Goal: Transaction & Acquisition: Subscribe to service/newsletter

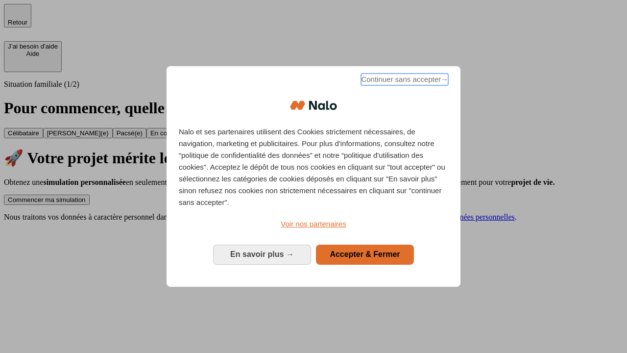
click at [404, 81] on span "Continuer sans accepter →" at bounding box center [404, 79] width 87 height 12
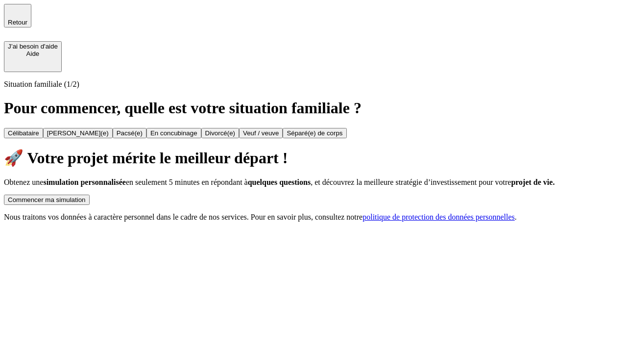
click at [86, 196] on div "Commencer ma simulation" at bounding box center [47, 199] width 78 height 7
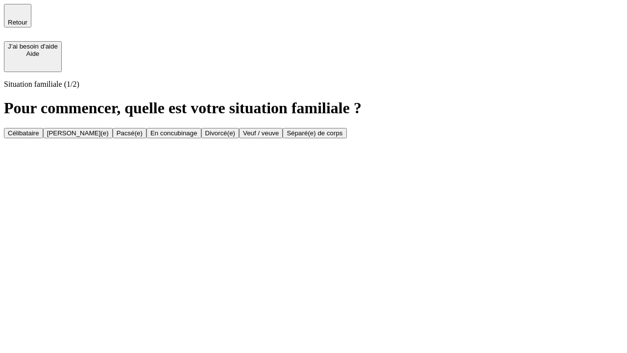
click at [197, 137] on div "En concubinage" at bounding box center [173, 132] width 47 height 7
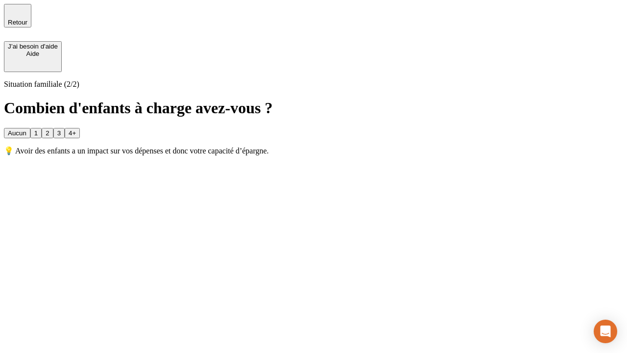
click at [49, 129] on div "2" at bounding box center [47, 132] width 3 height 7
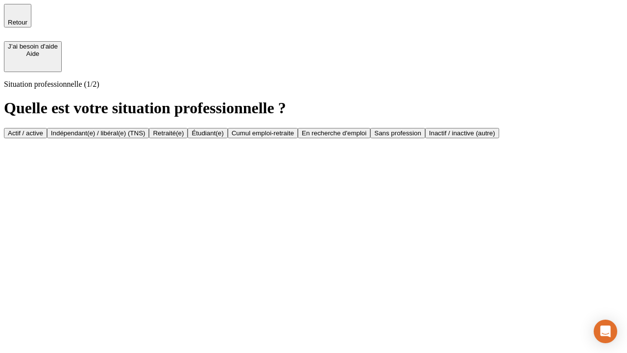
click at [145, 129] on div "Indépendant(e) / libéral(e) (TNS)" at bounding box center [98, 132] width 95 height 7
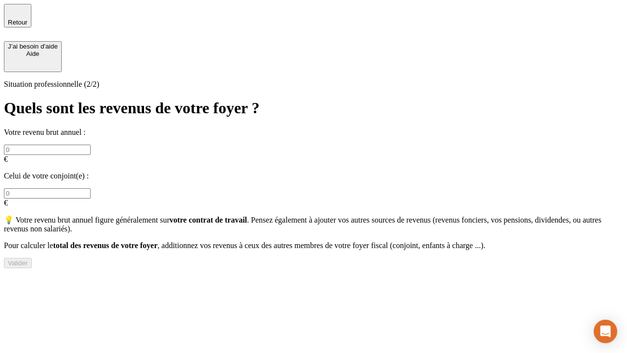
click at [91, 144] on input "text" at bounding box center [47, 149] width 87 height 10
type input "30 000"
click at [28, 261] on div "Valider" at bounding box center [18, 262] width 20 height 7
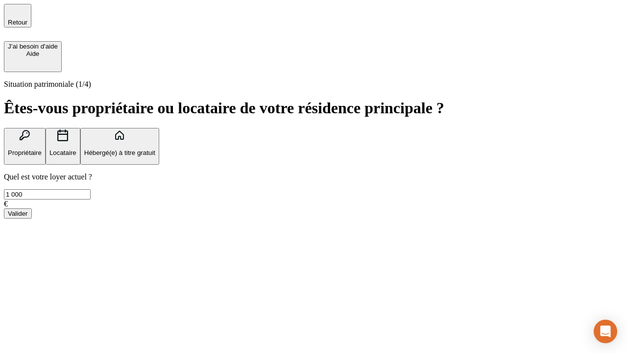
type input "1 000"
click at [76, 149] on p "Locataire" at bounding box center [62, 152] width 27 height 7
click at [28, 217] on div "Valider" at bounding box center [18, 213] width 20 height 7
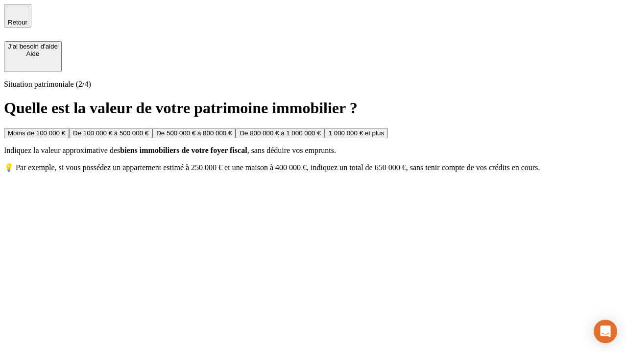
click at [65, 129] on div "Moins de 100 000 €" at bounding box center [36, 132] width 57 height 7
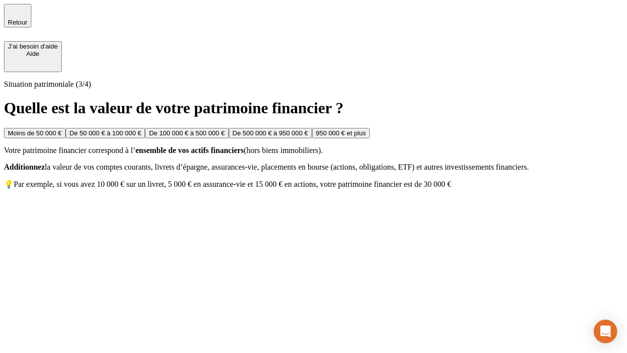
click at [62, 129] on div "Moins de 50 000 €" at bounding box center [35, 132] width 54 height 7
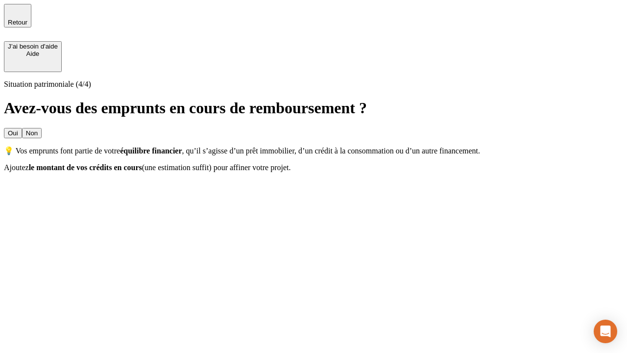
click at [38, 129] on div "Non" at bounding box center [32, 132] width 12 height 7
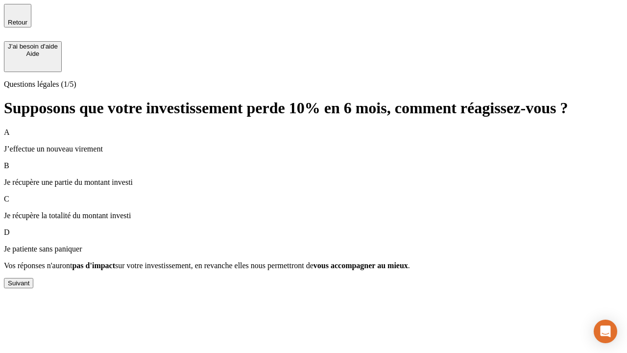
click at [29, 287] on div "Suivant" at bounding box center [19, 282] width 22 height 7
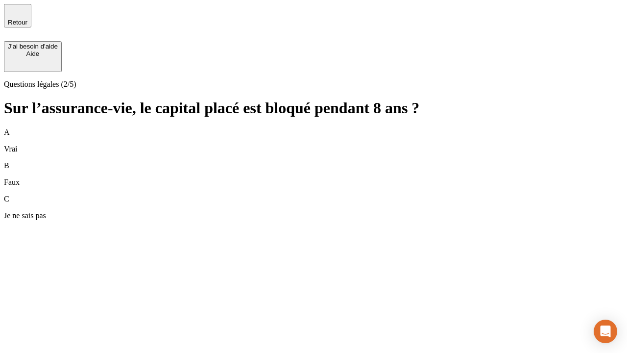
click at [313, 128] on div "A Vrai" at bounding box center [313, 140] width 619 height 25
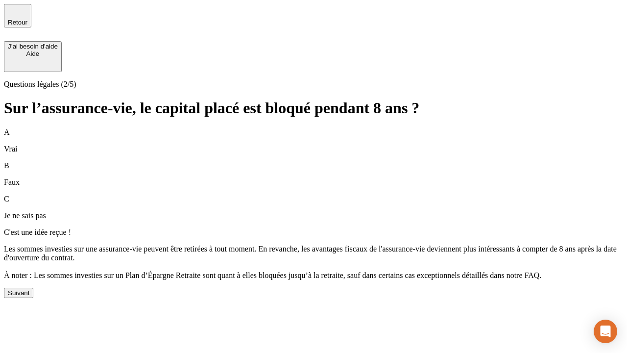
click at [29, 296] on div "Suivant" at bounding box center [19, 292] width 22 height 7
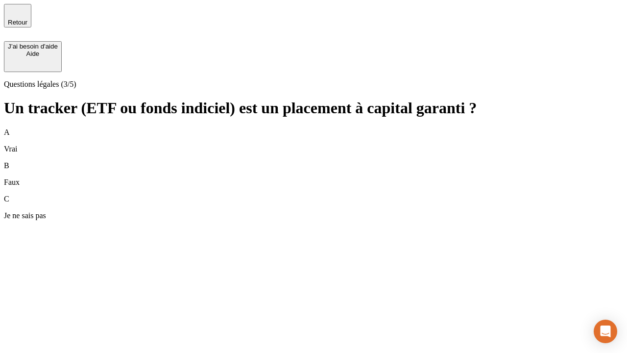
click at [313, 128] on div "A Vrai" at bounding box center [313, 140] width 619 height 25
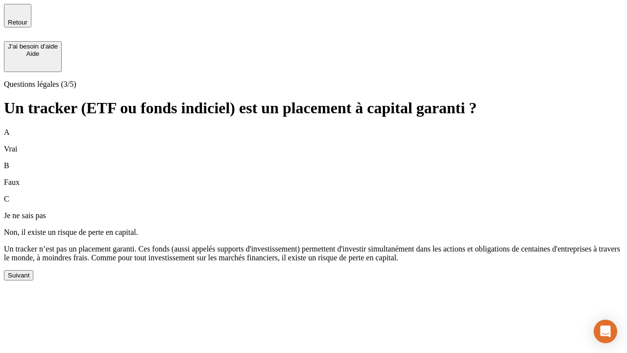
click at [29, 279] on div "Suivant" at bounding box center [19, 274] width 22 height 7
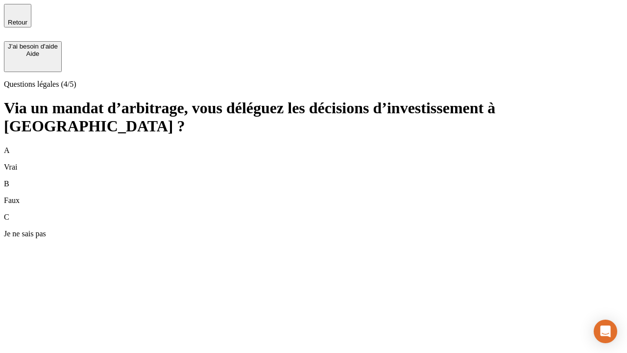
click at [313, 146] on div "A Vrai" at bounding box center [313, 158] width 619 height 25
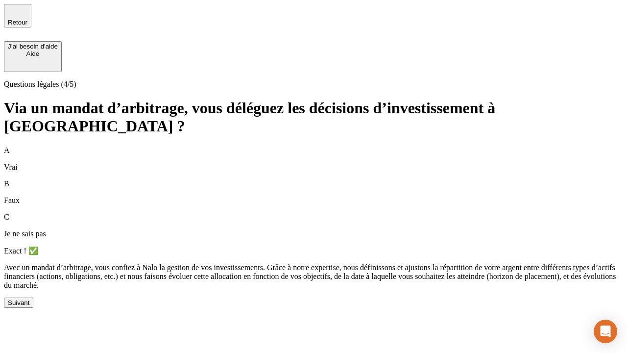
click at [29, 306] on div "Suivant" at bounding box center [19, 302] width 22 height 7
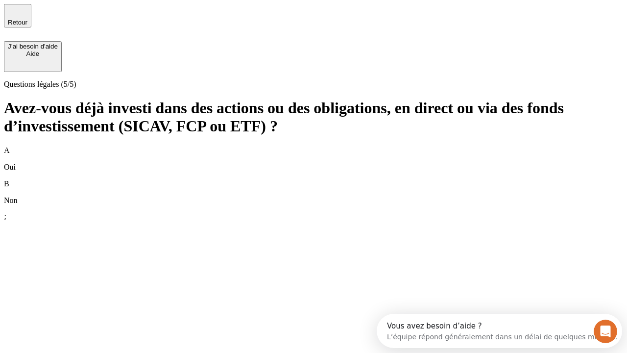
click at [313, 179] on div "B Non" at bounding box center [313, 191] width 619 height 25
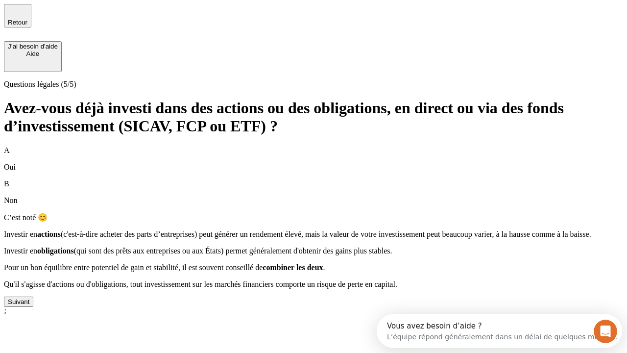
click at [29, 305] on div "Suivant" at bounding box center [19, 301] width 22 height 7
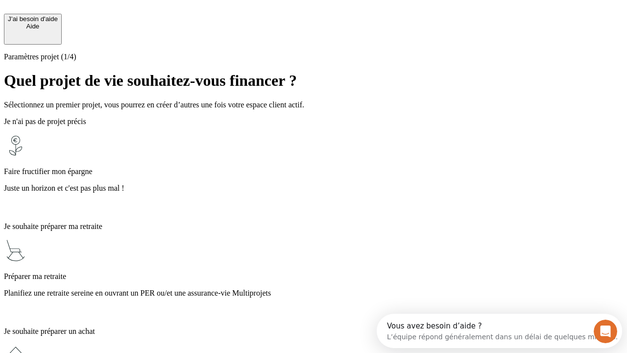
click at [313, 288] on p "Planifiez une retraite sereine en ouvrant un PER ou/et une assurance-vie Multip…" at bounding box center [313, 292] width 619 height 9
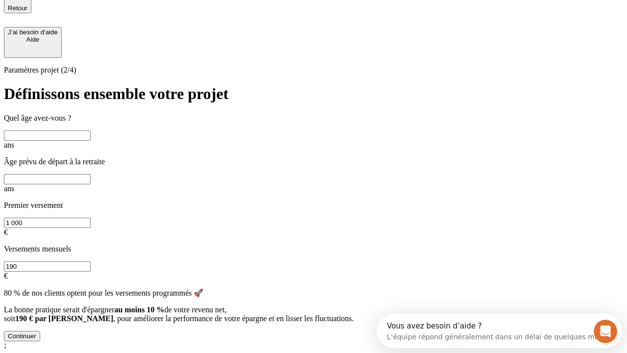
scroll to position [9, 0]
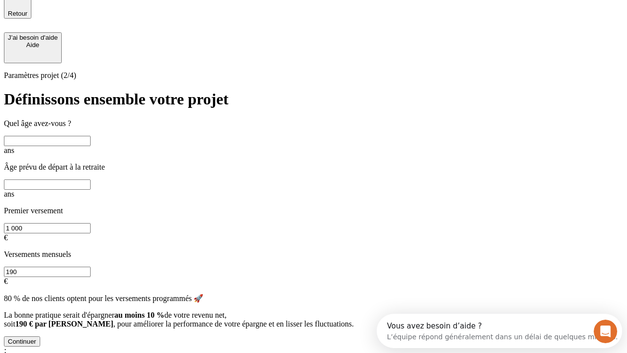
click at [91, 136] on input "text" at bounding box center [47, 141] width 87 height 10
type input "40"
click at [91, 179] on input "text" at bounding box center [47, 184] width 87 height 10
type input "64"
click at [91, 223] on input "1 000" at bounding box center [47, 228] width 87 height 10
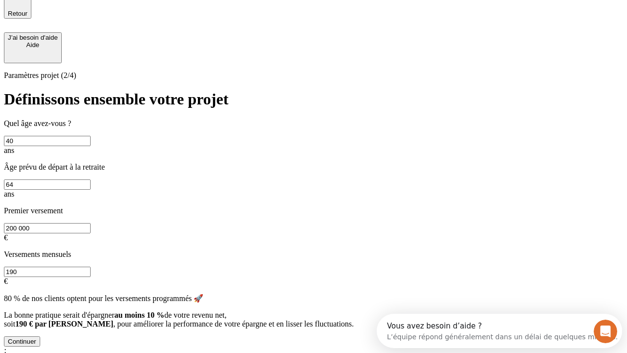
type input "200 000"
click at [91, 266] on input "190" at bounding box center [47, 271] width 87 height 10
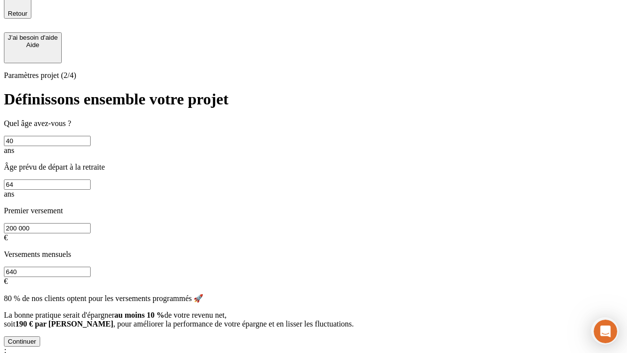
type input "640"
click at [36, 337] on div "Continuer" at bounding box center [22, 340] width 28 height 7
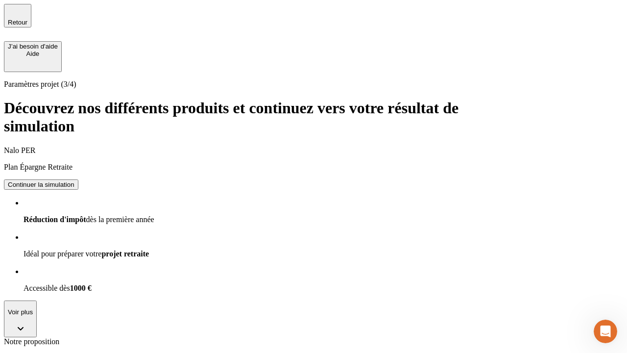
click at [74, 181] on div "Continuer la simulation" at bounding box center [41, 184] width 67 height 7
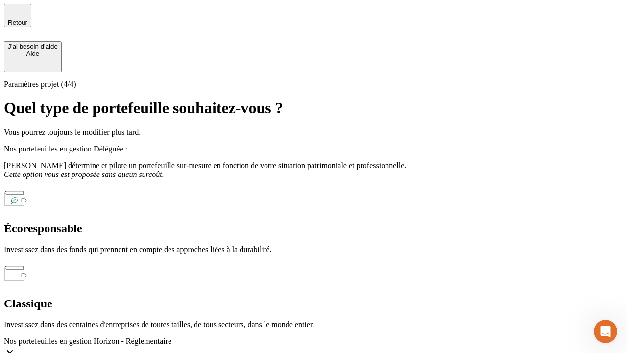
click at [420, 297] on div "Classique" at bounding box center [313, 303] width 619 height 13
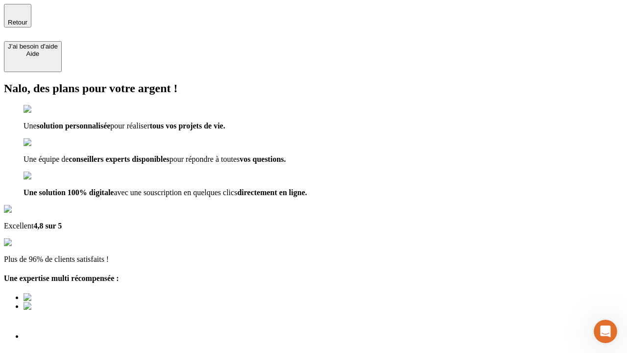
type input "[EMAIL_ADDRESS][DOMAIN_NAME]"
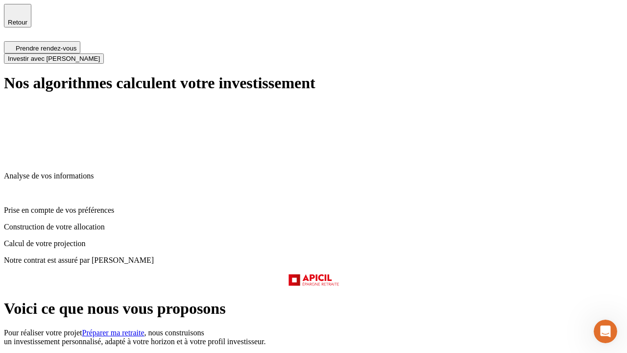
click at [100, 55] on span "Investir avec [PERSON_NAME]" at bounding box center [54, 58] width 92 height 7
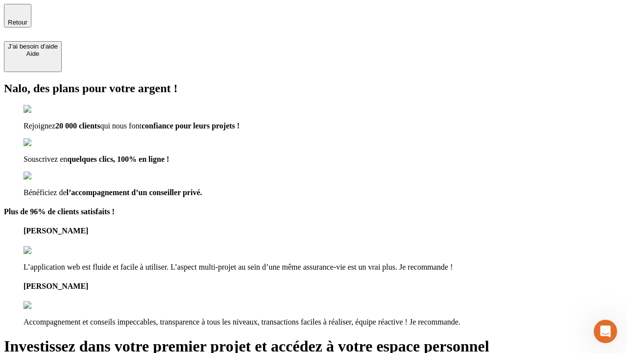
type input "[EMAIL_ADDRESS][DOMAIN_NAME]"
